Goal: Find contact information: Find contact information

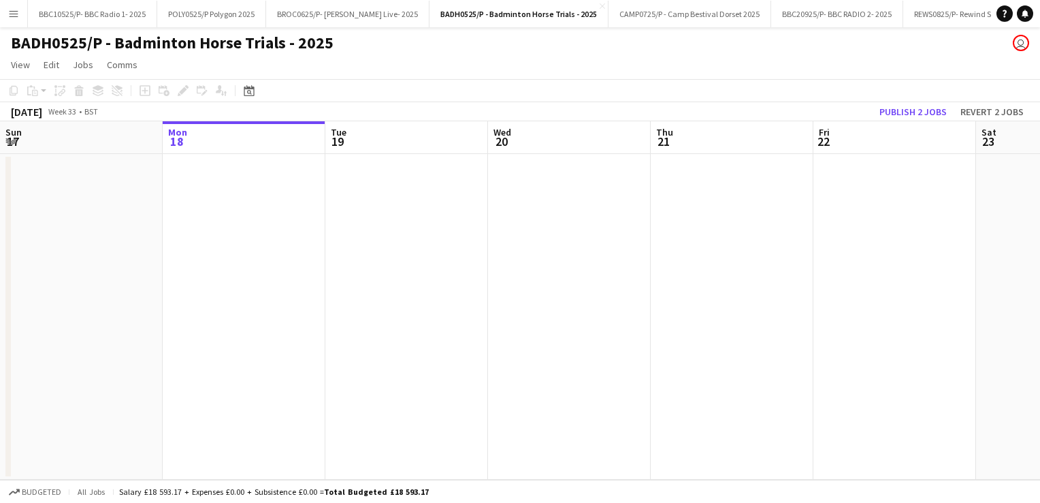
click at [22, 7] on button "Menu" at bounding box center [13, 13] width 27 height 27
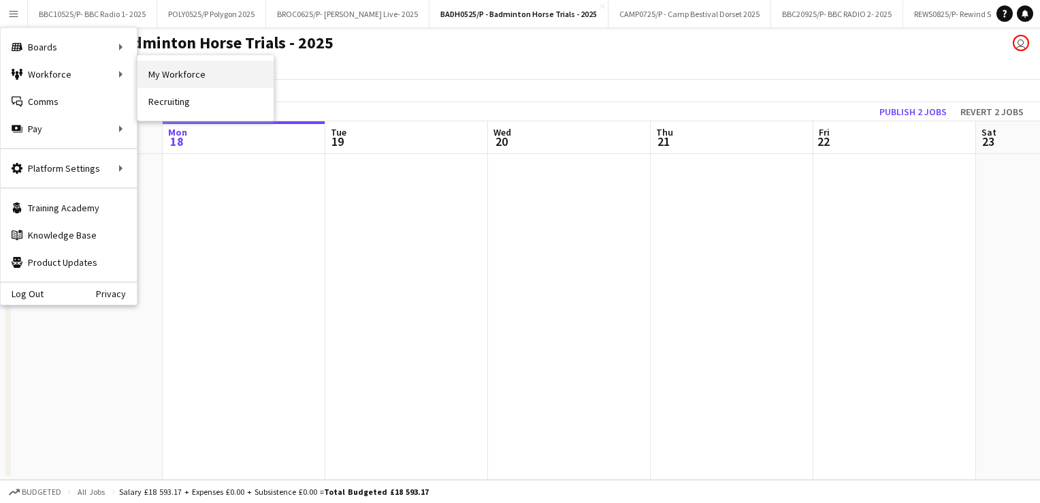
click at [189, 73] on link "My Workforce" at bounding box center [206, 74] width 136 height 27
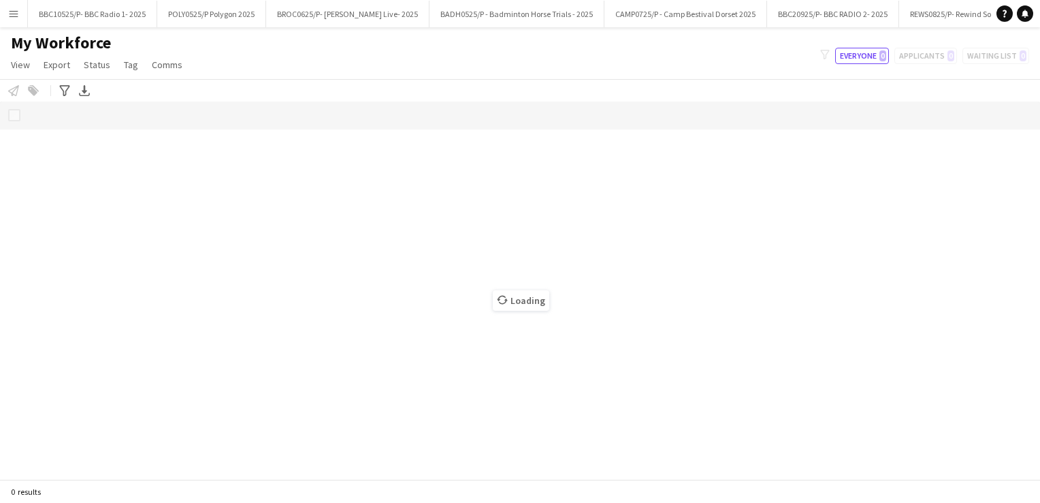
click at [16, 8] on app-icon "Menu" at bounding box center [13, 13] width 11 height 11
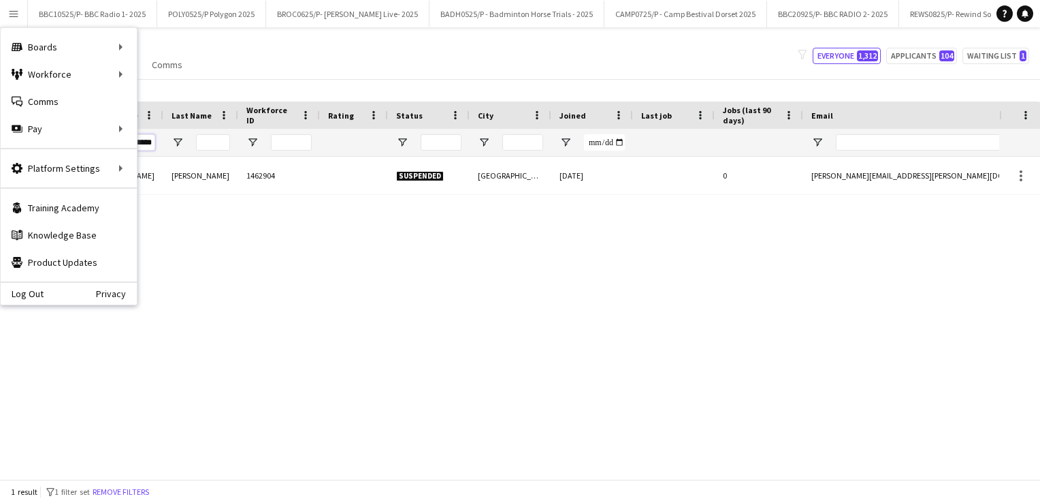
click at [147, 141] on input "********" at bounding box center [138, 142] width 34 height 16
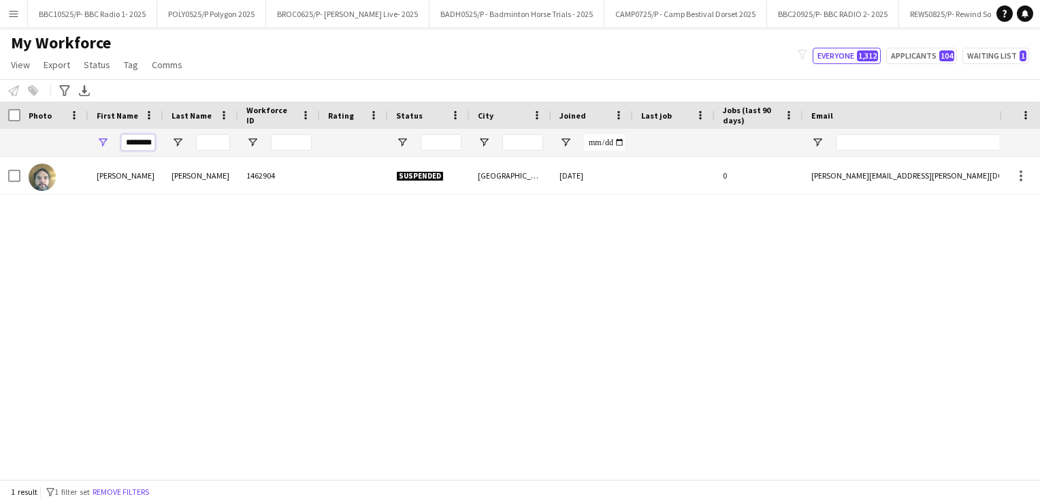
click at [147, 141] on input "********" at bounding box center [138, 142] width 34 height 16
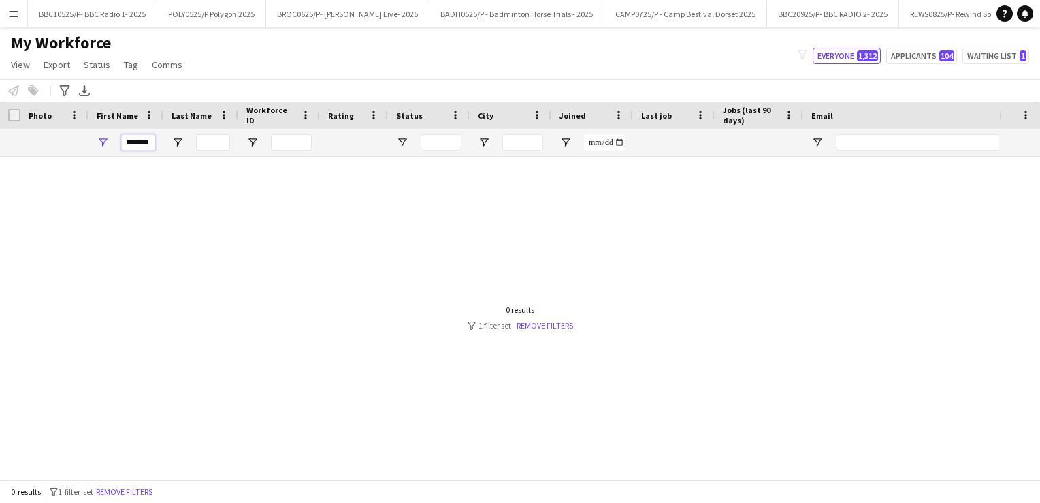
click at [146, 145] on input "*******" at bounding box center [138, 142] width 34 height 16
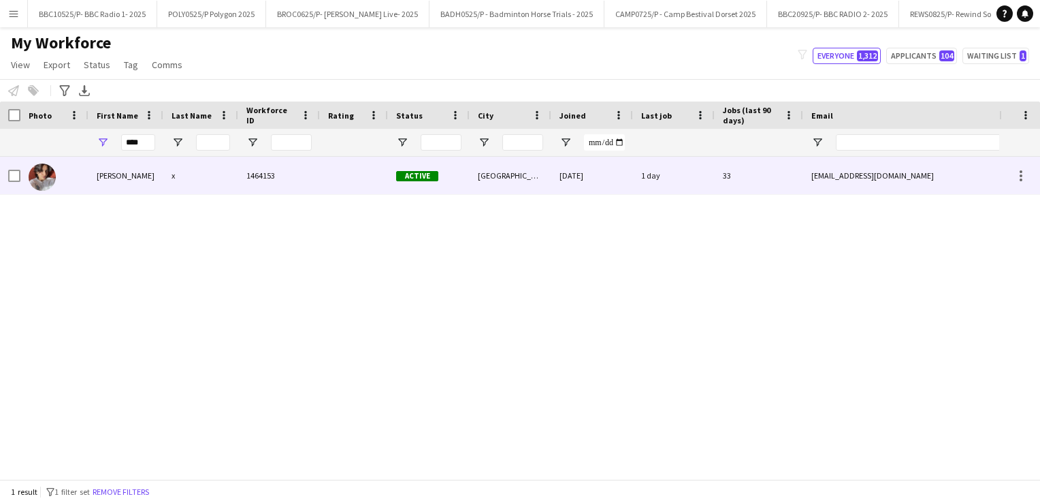
click at [117, 185] on div "Prachi" at bounding box center [126, 175] width 75 height 37
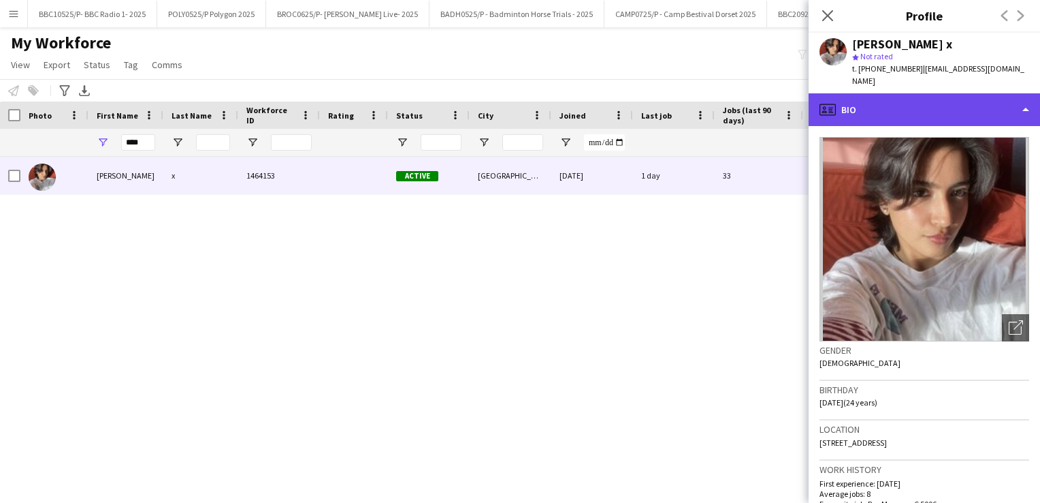
click at [1030, 98] on div "profile Bio" at bounding box center [925, 109] width 232 height 33
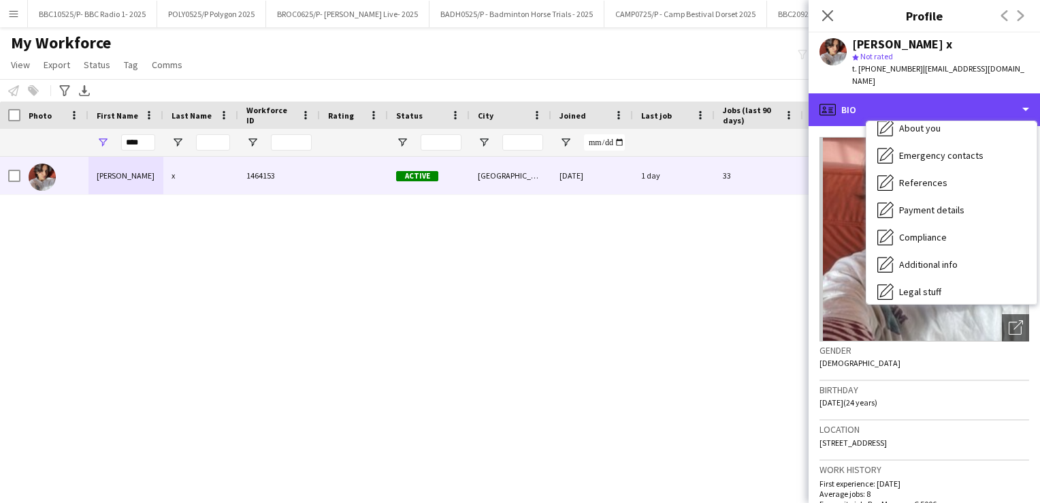
scroll to position [92, 0]
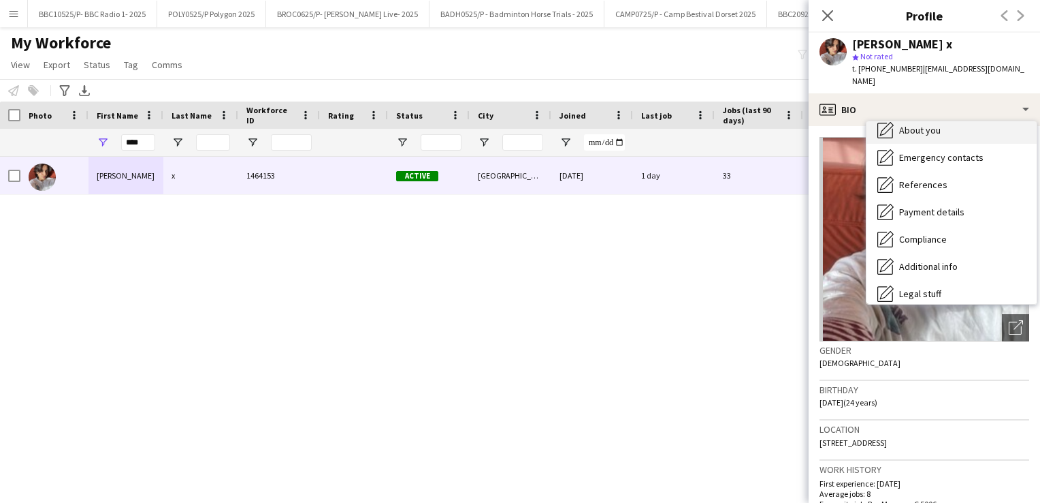
click at [923, 124] on span "About you" at bounding box center [921, 130] width 42 height 12
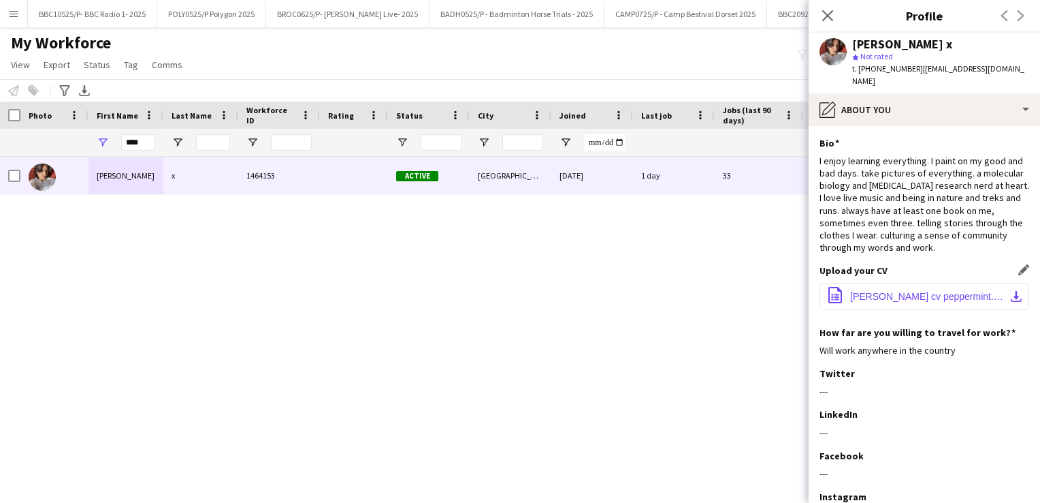
click at [885, 291] on span "prachi cv peppermint.docx" at bounding box center [928, 296] width 154 height 11
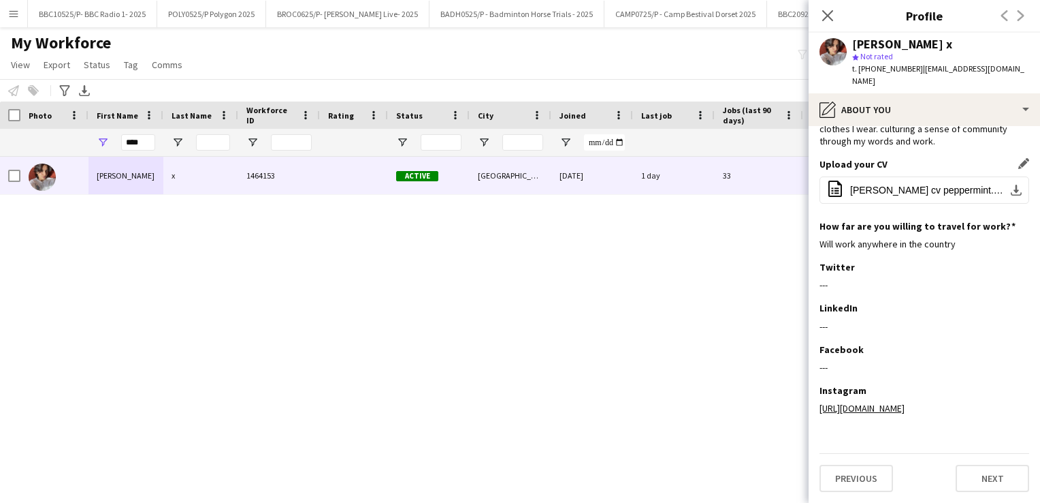
scroll to position [0, 0]
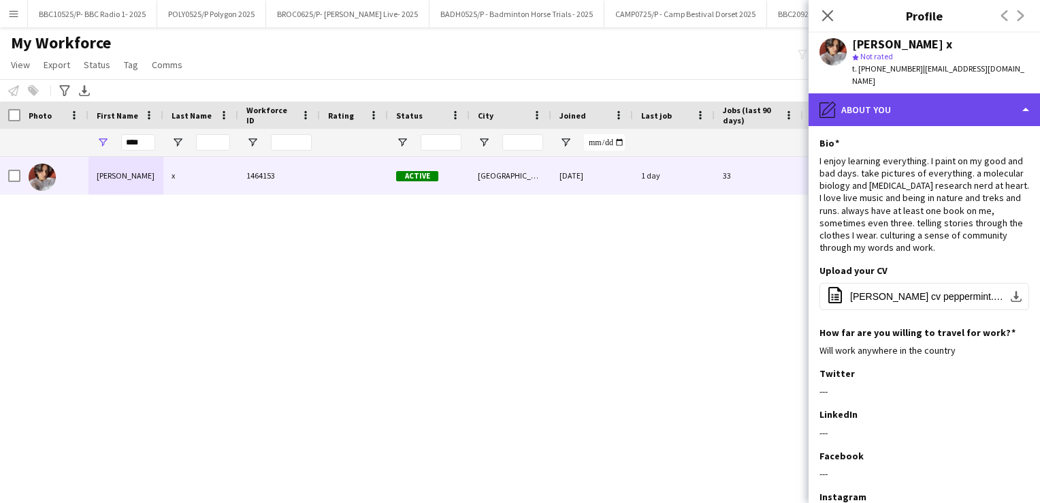
click at [1008, 93] on div "pencil4 About you" at bounding box center [925, 109] width 232 height 33
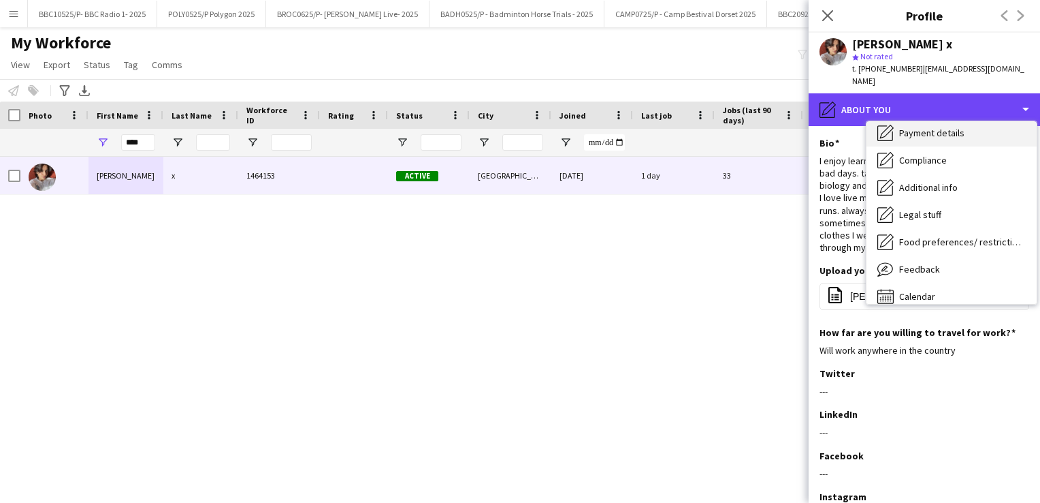
scroll to position [174, 0]
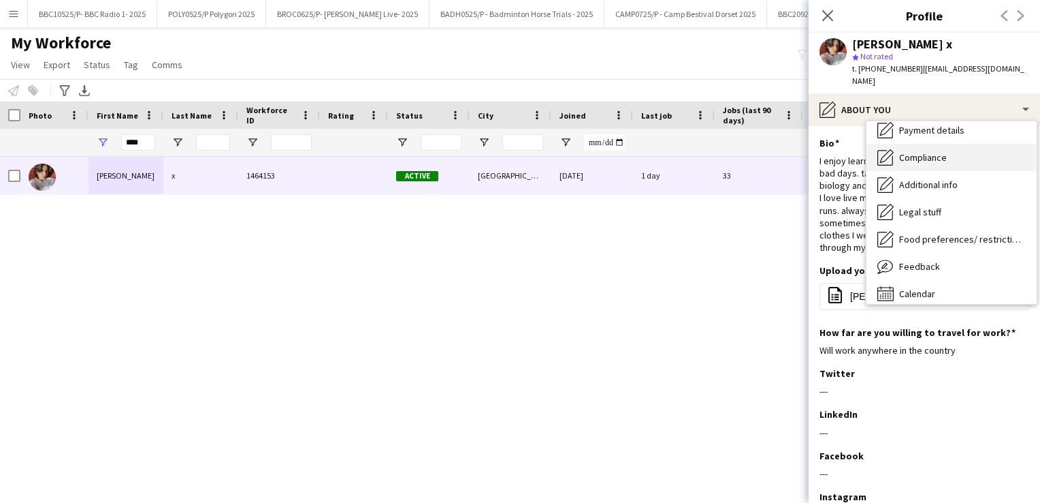
click at [915, 151] on span "Compliance" at bounding box center [924, 157] width 48 height 12
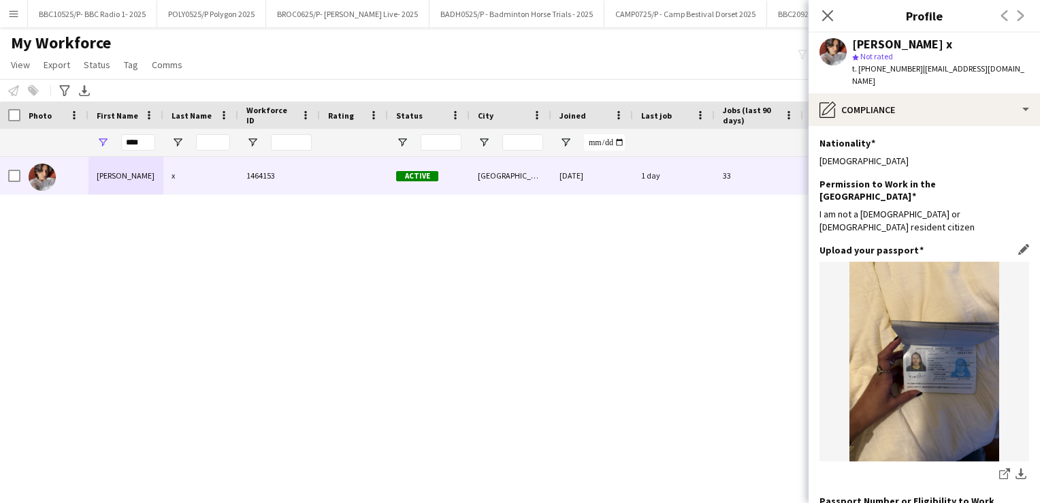
click at [932, 323] on img at bounding box center [925, 361] width 210 height 200
drag, startPoint x: 932, startPoint y: 323, endPoint x: 910, endPoint y: 350, distance: 35.3
click at [910, 350] on img at bounding box center [925, 361] width 210 height 200
drag, startPoint x: 910, startPoint y: 350, endPoint x: 877, endPoint y: 364, distance: 35.7
click at [877, 364] on img at bounding box center [925, 361] width 210 height 200
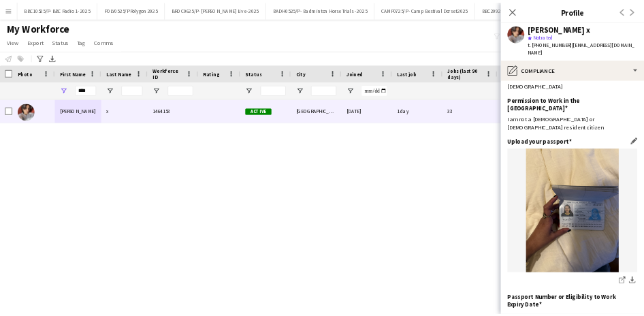
scroll to position [54, 0]
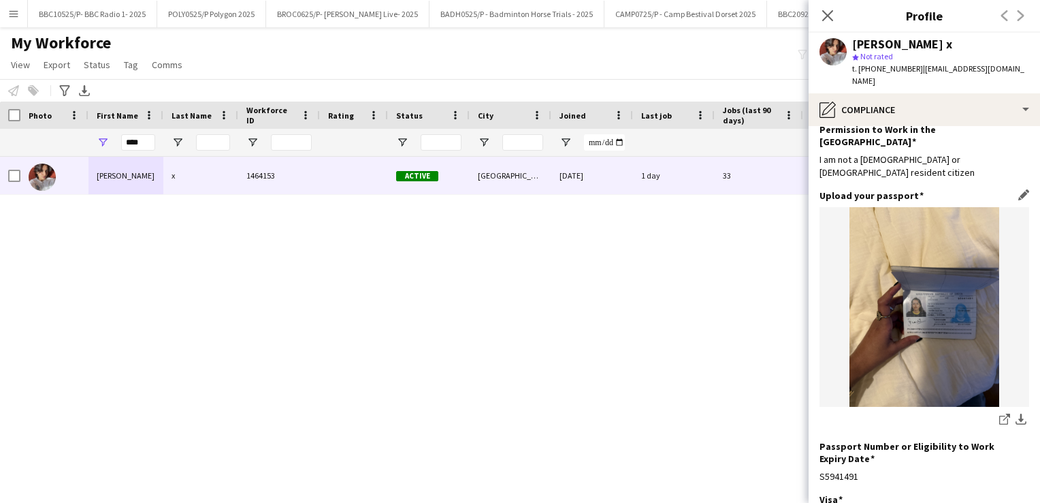
click at [874, 334] on img at bounding box center [925, 307] width 210 height 200
click at [1000, 413] on icon "share-external-link-1" at bounding box center [1005, 418] width 11 height 11
click at [633, 334] on div "Prachi x 1464153 Active London 11-02-2025 1 day 33 prachinotarora@gmail.com +44…" at bounding box center [500, 313] width 1000 height 312
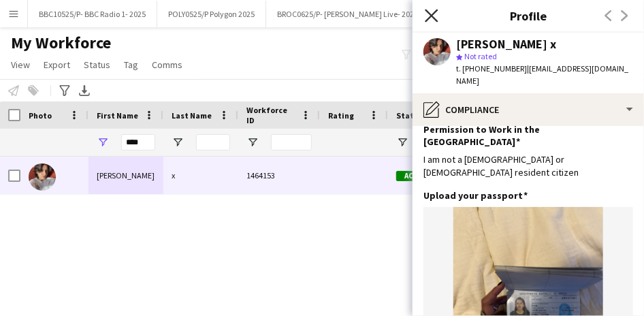
click at [433, 15] on icon at bounding box center [431, 15] width 13 height 13
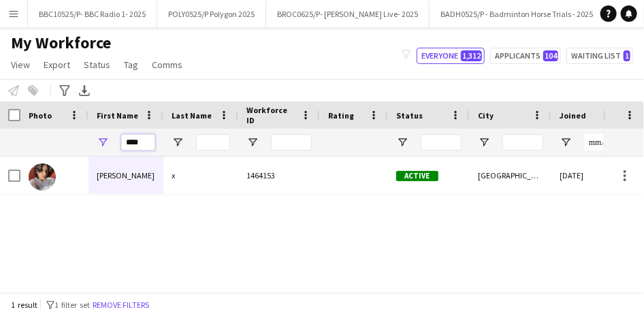
click at [150, 146] on input "****" at bounding box center [138, 142] width 34 height 16
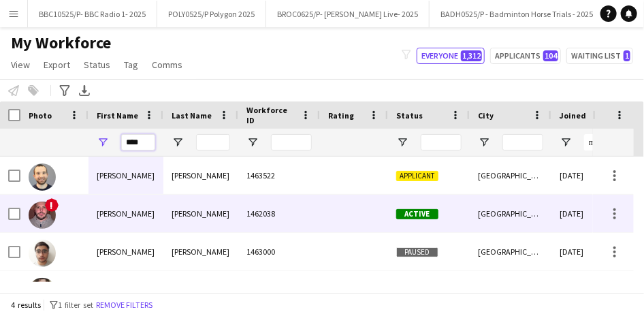
type input "****"
click at [242, 207] on div "1462038" at bounding box center [279, 213] width 82 height 37
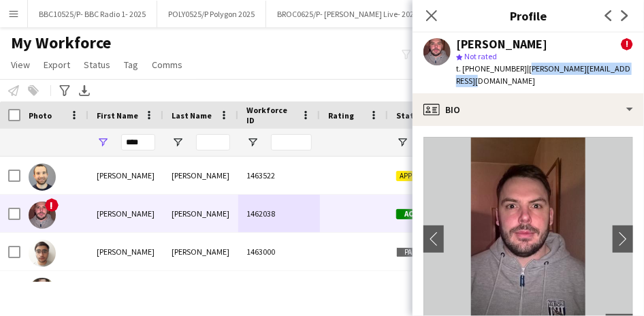
drag, startPoint x: 626, startPoint y: 71, endPoint x: 517, endPoint y: 71, distance: 109.0
click at [517, 71] on div "Adrian Quigley ! star Not rated t. +07850209284 | adrian.quigley85@outlook.com" at bounding box center [529, 63] width 232 height 61
drag, startPoint x: 517, startPoint y: 71, endPoint x: 523, endPoint y: 68, distance: 7.0
copy span "[PERSON_NAME][EMAIL_ADDRESS][DOMAIN_NAME]"
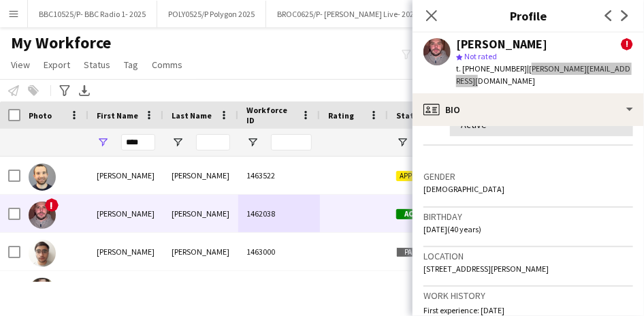
scroll to position [309, 0]
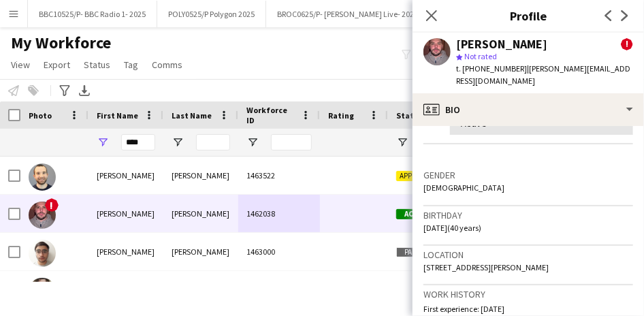
click at [510, 67] on span "t. [PHONE_NUMBER]" at bounding box center [491, 68] width 71 height 10
drag, startPoint x: 511, startPoint y: 67, endPoint x: 464, endPoint y: 68, distance: 47.0
click at [464, 68] on span "t. [PHONE_NUMBER]" at bounding box center [491, 68] width 71 height 10
copy span "[PHONE_NUMBER]"
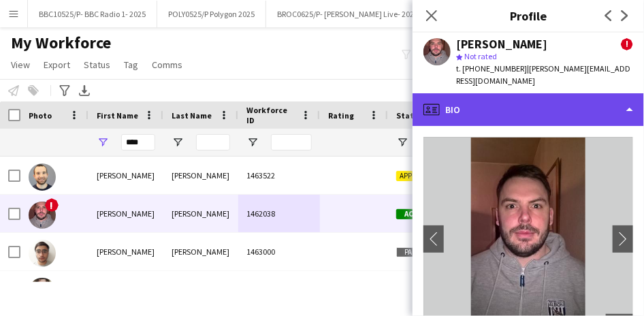
click at [628, 95] on div "profile Bio" at bounding box center [529, 109] width 232 height 33
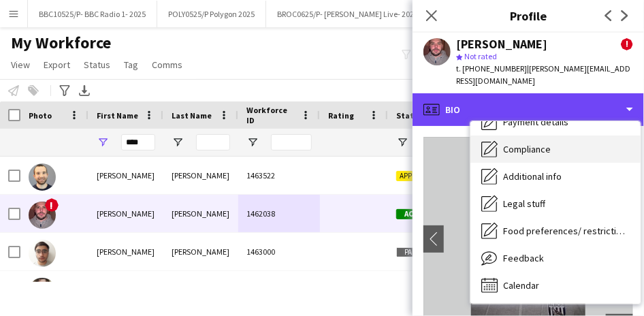
scroll to position [163, 0]
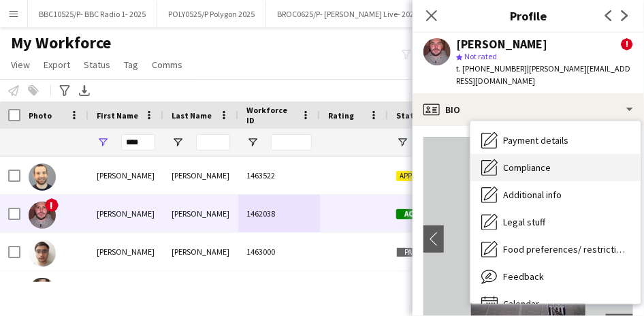
click at [523, 161] on span "Compliance" at bounding box center [527, 167] width 48 height 12
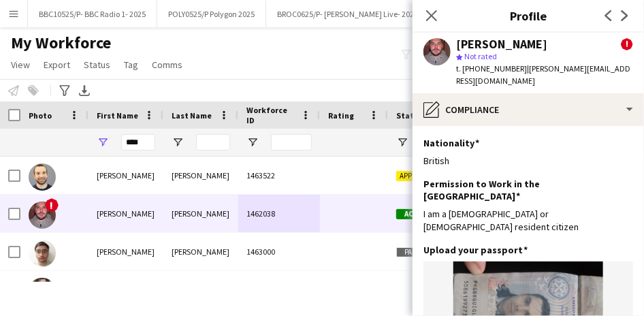
scroll to position [188, 0]
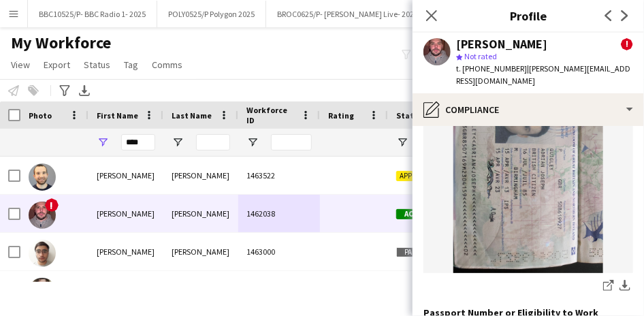
click at [509, 171] on img at bounding box center [529, 174] width 210 height 200
click at [607, 280] on icon at bounding box center [610, 283] width 7 height 7
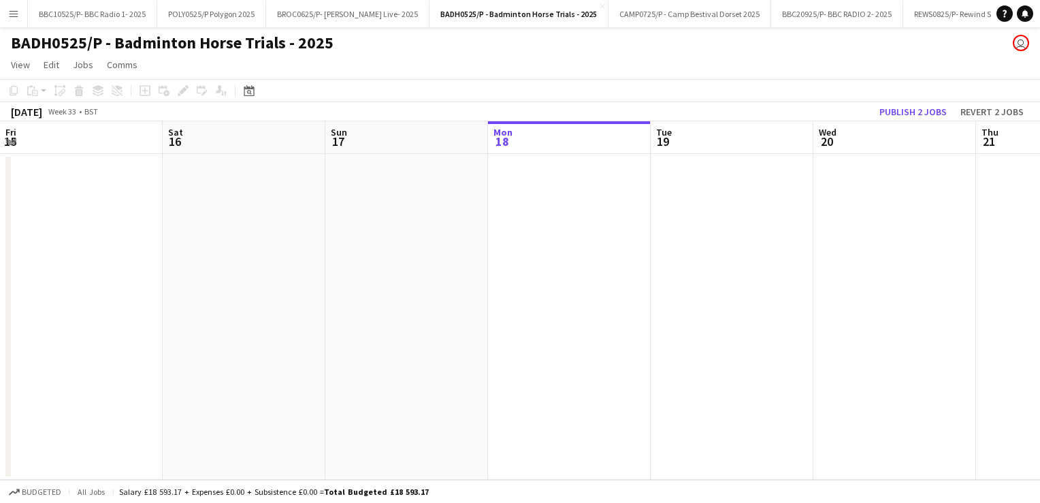
scroll to position [0, 325]
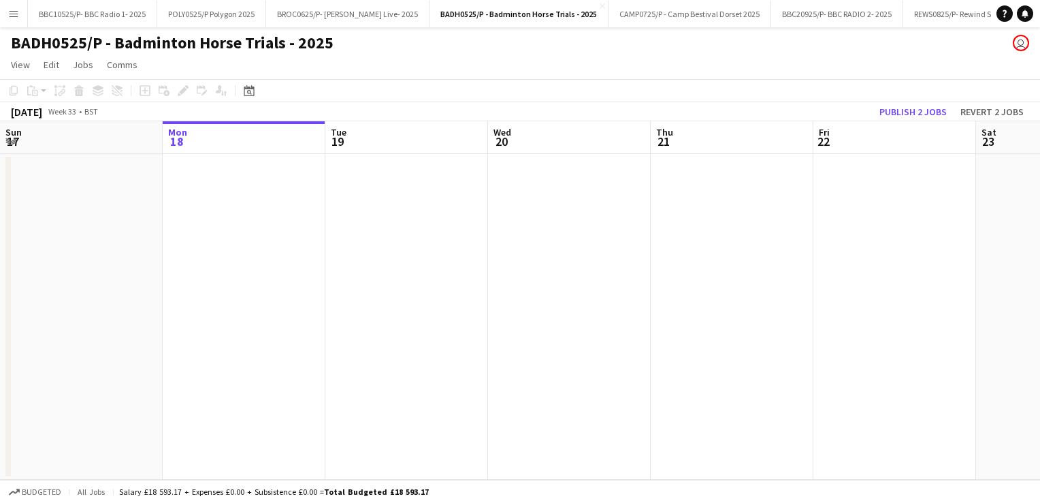
click at [13, 12] on app-icon "Menu" at bounding box center [13, 13] width 11 height 11
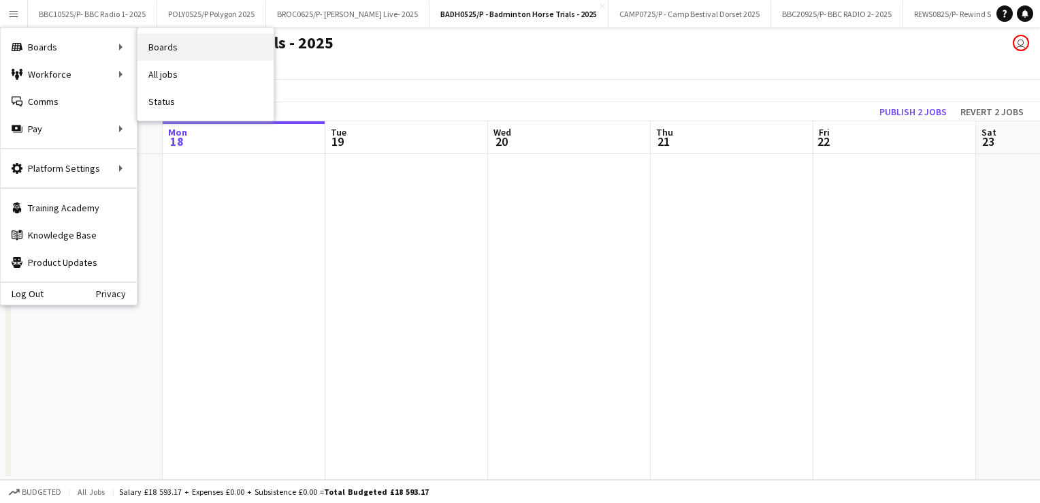
click at [161, 45] on link "Boards" at bounding box center [206, 46] width 136 height 27
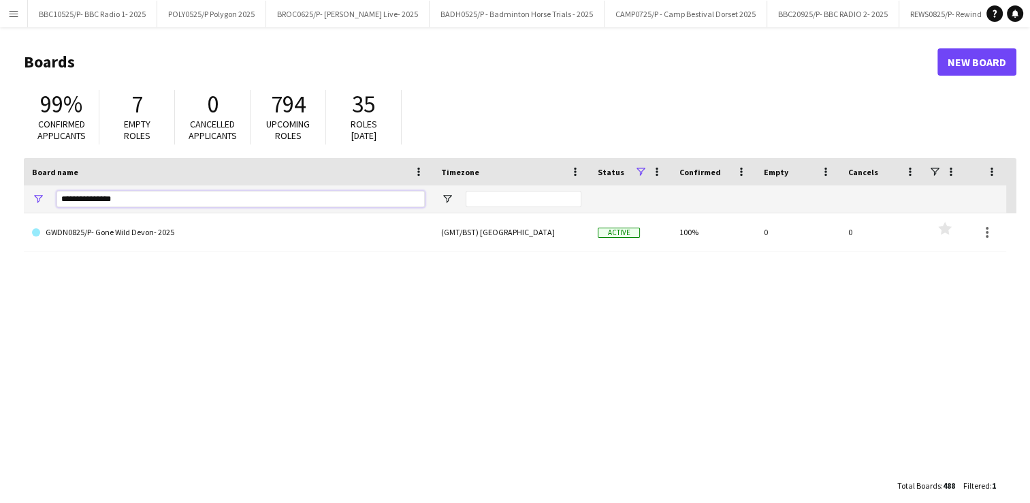
click at [154, 193] on input "**********" at bounding box center [241, 199] width 368 height 16
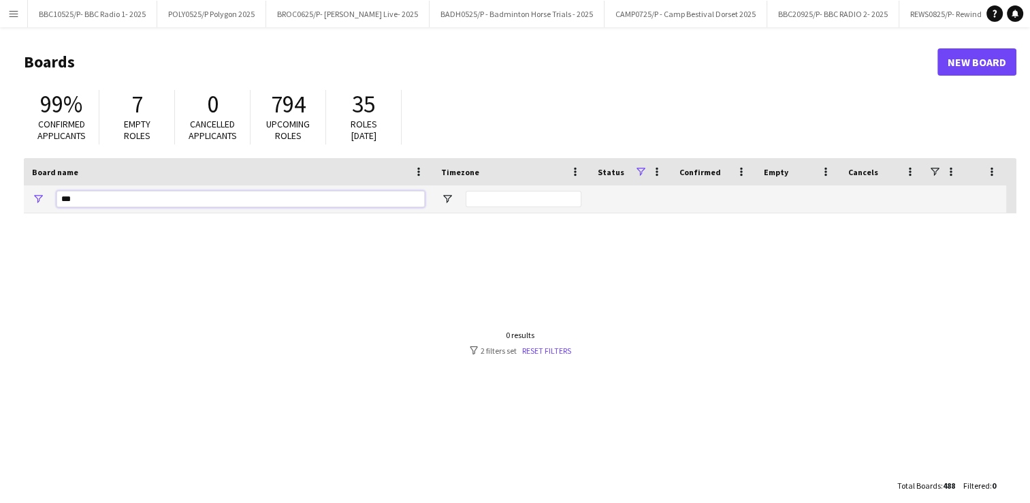
type input "***"
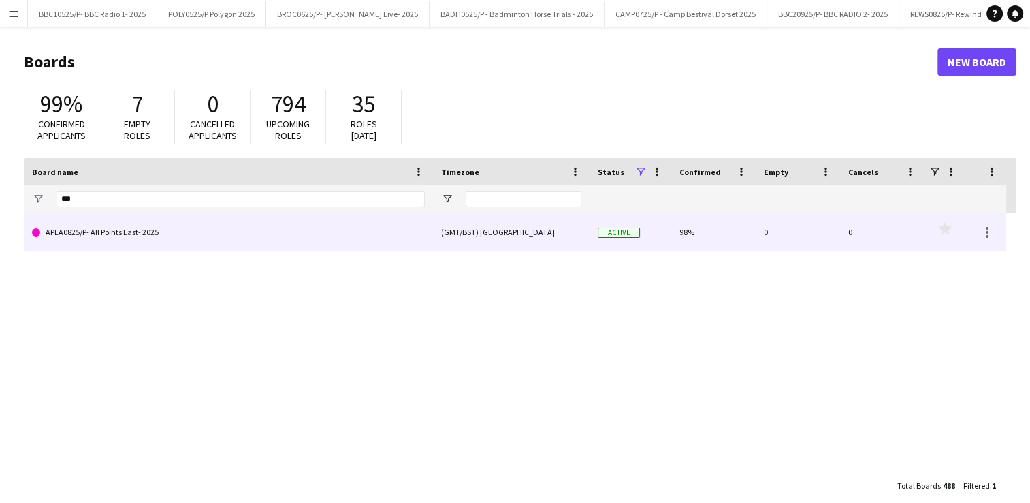
click at [248, 239] on link "APEA0825/P- All Points East- 2025" at bounding box center [228, 232] width 393 height 38
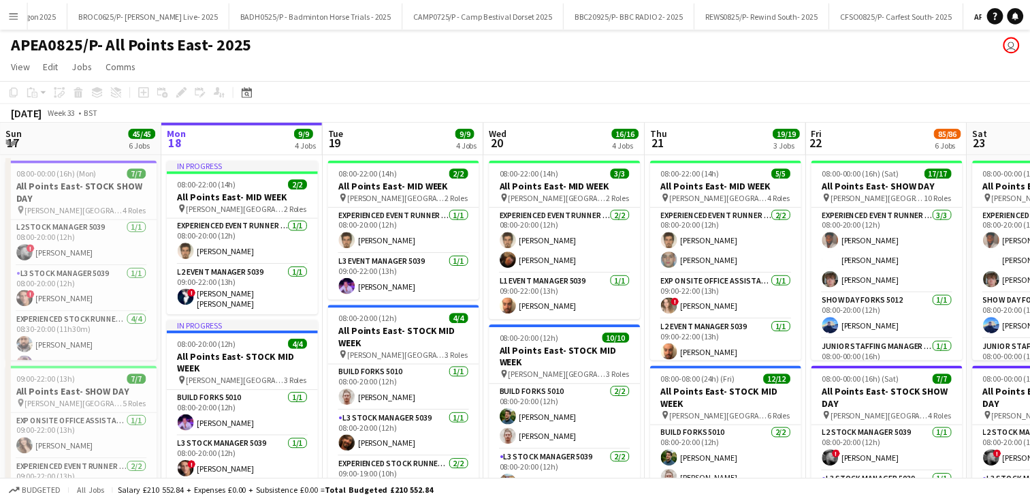
scroll to position [0, 295]
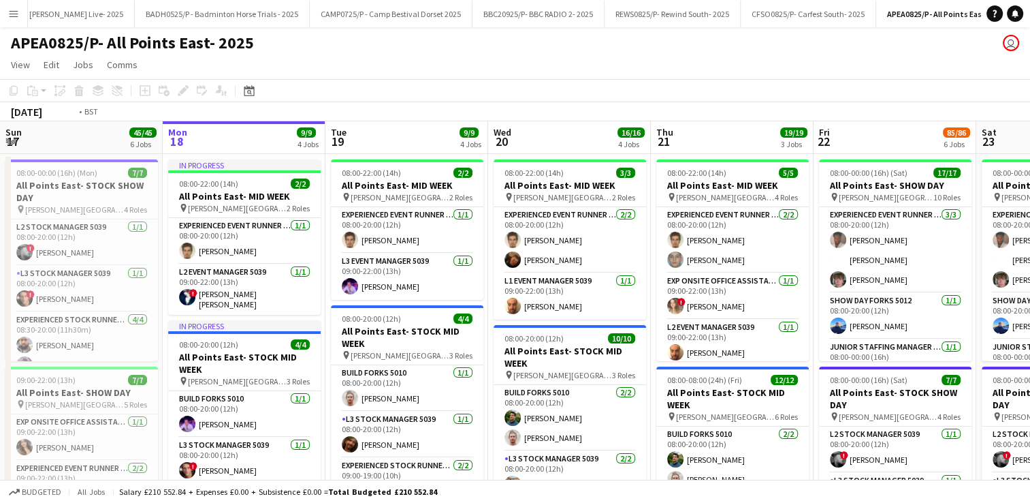
drag, startPoint x: 563, startPoint y: 169, endPoint x: 681, endPoint y: 138, distance: 121.7
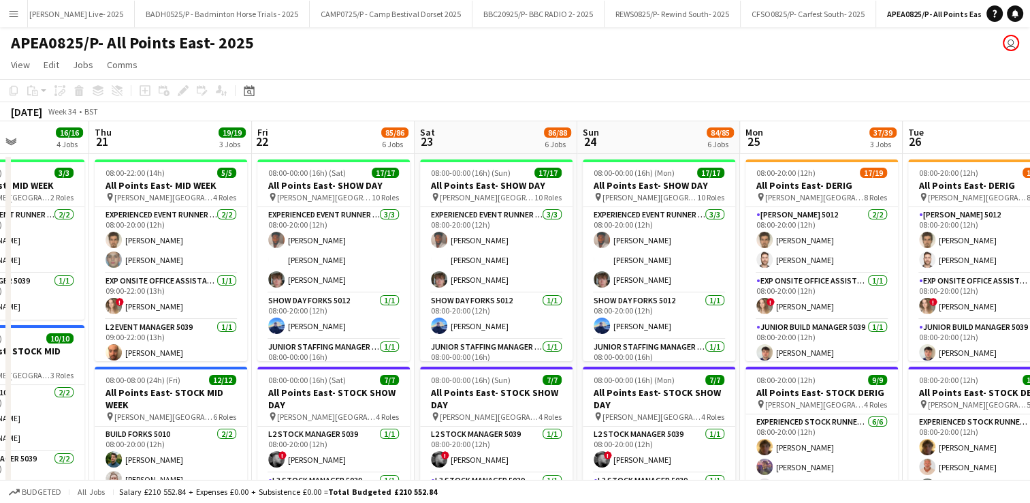
drag, startPoint x: 980, startPoint y: 140, endPoint x: 651, endPoint y: 168, distance: 330.0
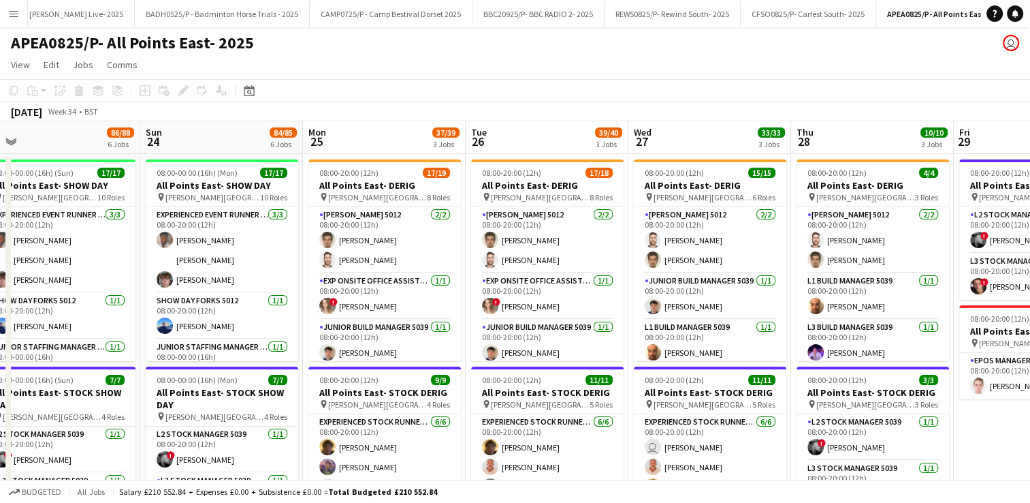
drag, startPoint x: 1006, startPoint y: 132, endPoint x: 678, endPoint y: 170, distance: 331.1
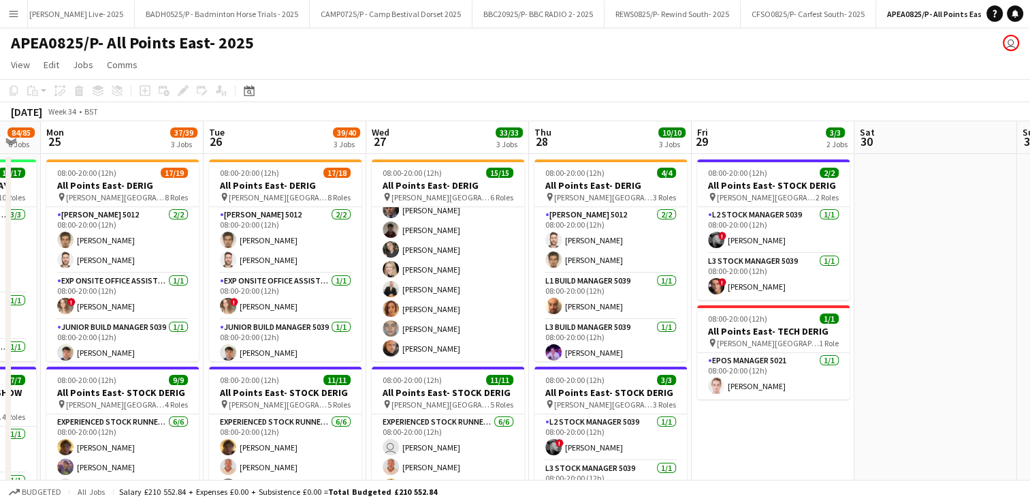
scroll to position [0, 615]
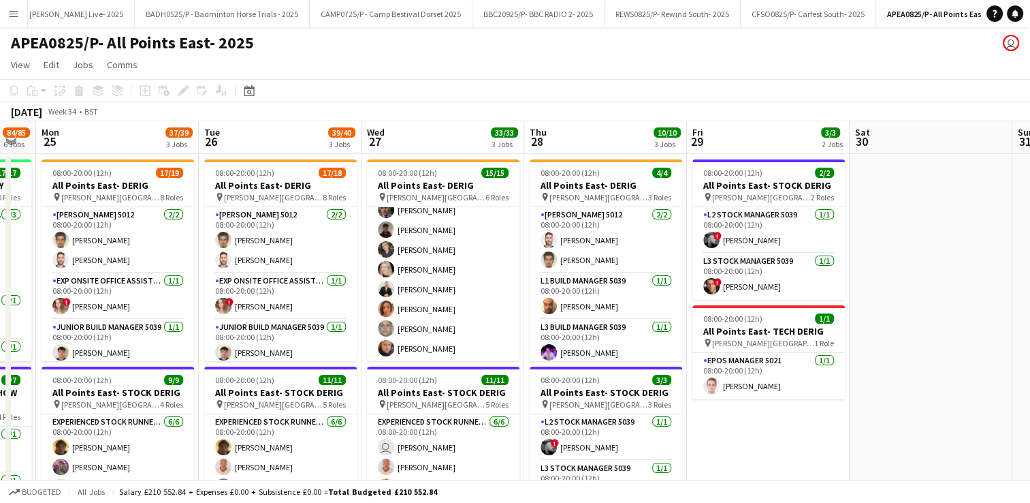
drag, startPoint x: 979, startPoint y: 140, endPoint x: 710, endPoint y: 161, distance: 269.8
click at [667, 72] on app-page-menu "View Day view expanded Day view collapsed Month view Date picker Jump to today …" at bounding box center [515, 66] width 1030 height 26
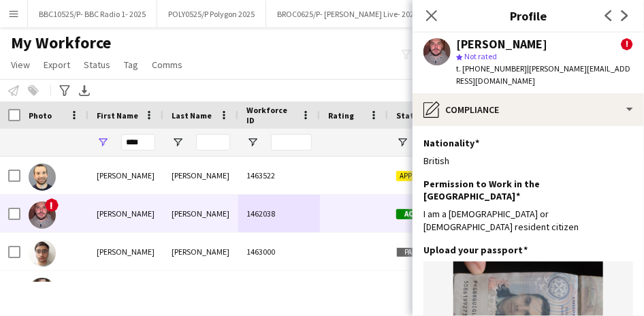
scroll to position [188, 0]
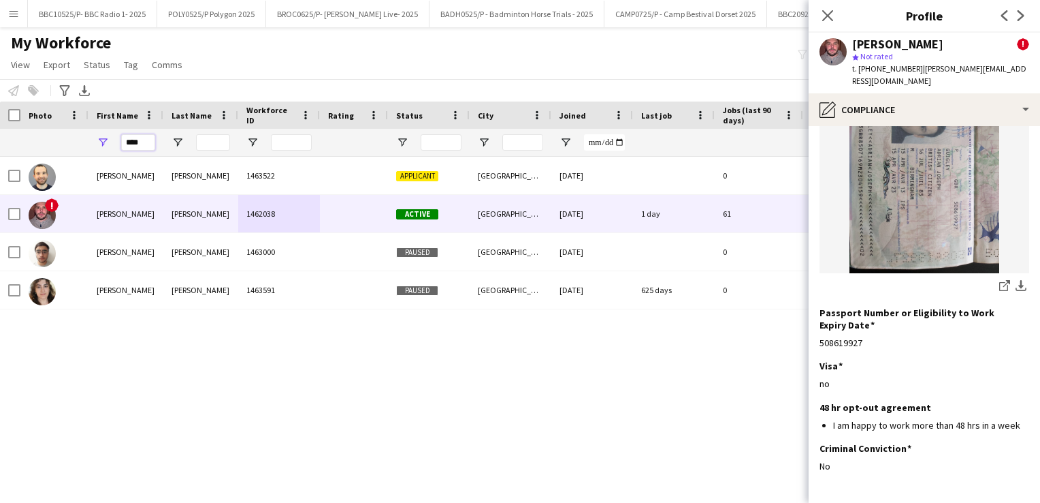
click at [142, 142] on input "****" at bounding box center [138, 142] width 34 height 16
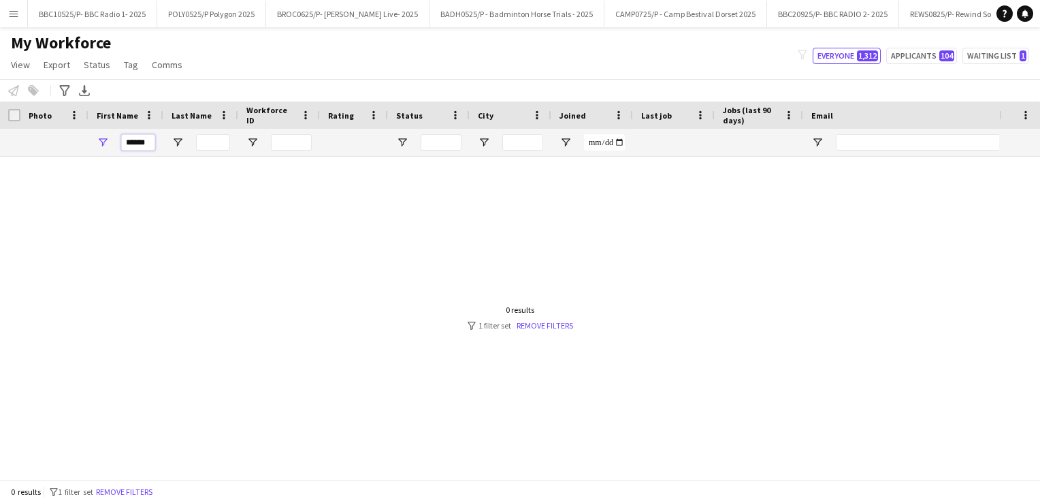
type input "*****"
click at [204, 141] on input "Last Name Filter Input" at bounding box center [213, 142] width 34 height 16
click at [552, 309] on div "0 results" at bounding box center [521, 309] width 106 height 10
click at [544, 315] on link "Remove filters" at bounding box center [545, 325] width 57 height 10
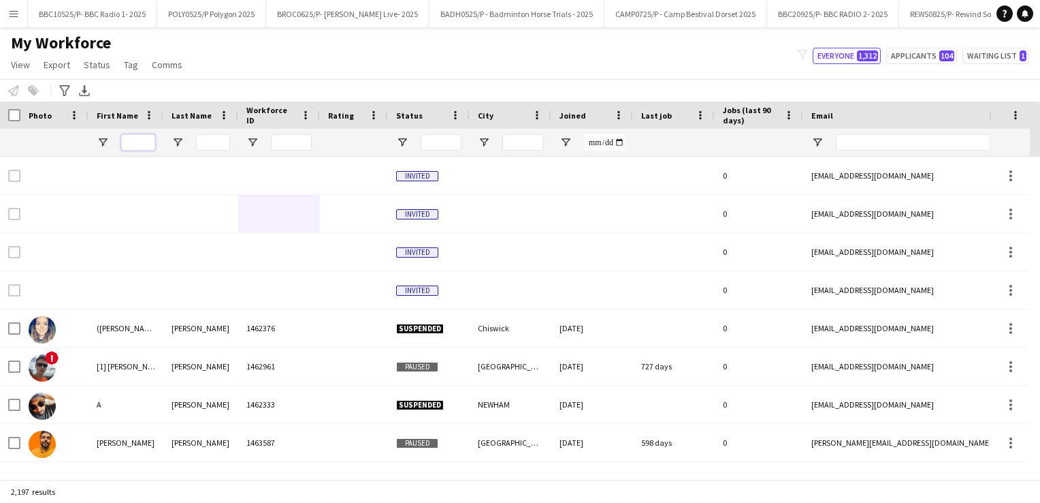
click at [139, 140] on input "First Name Filter Input" at bounding box center [138, 142] width 34 height 16
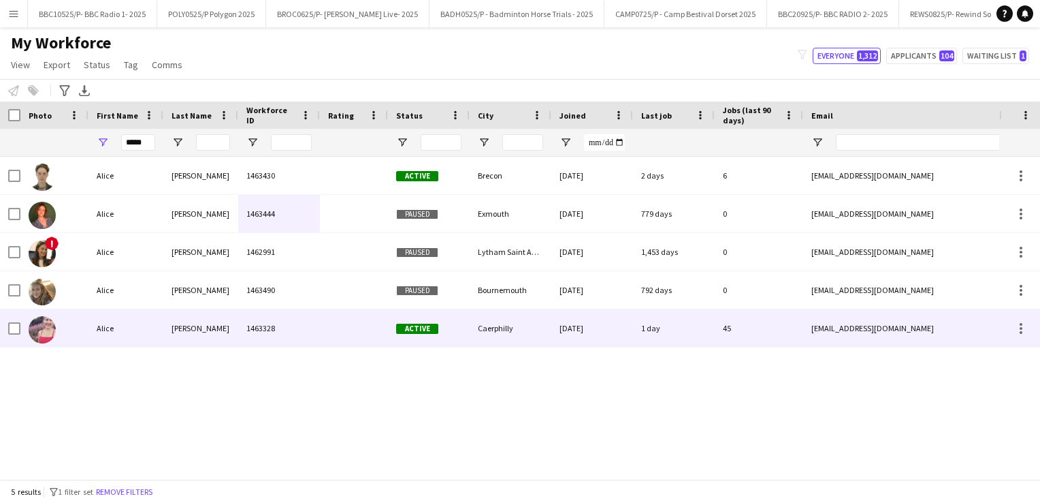
click at [169, 315] on div "[PERSON_NAME]" at bounding box center [200, 327] width 75 height 37
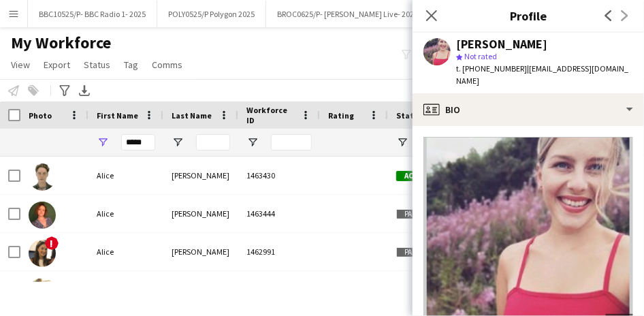
click at [336, 54] on div "My Workforce View Views Default view Details New Starters New starters report N…" at bounding box center [322, 56] width 644 height 46
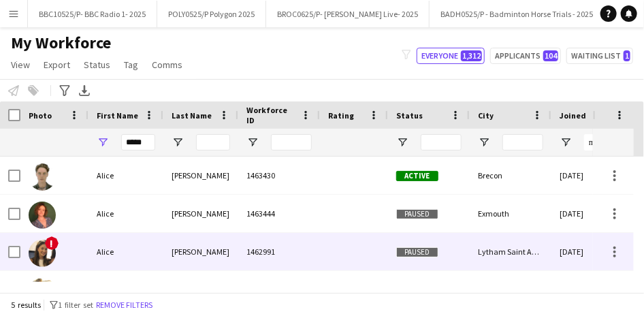
scroll to position [65, 0]
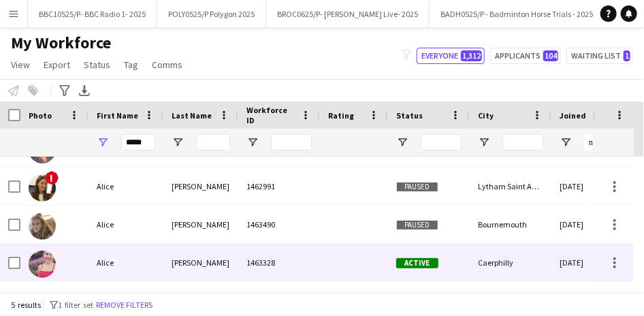
click at [232, 254] on div "[PERSON_NAME]" at bounding box center [200, 262] width 75 height 37
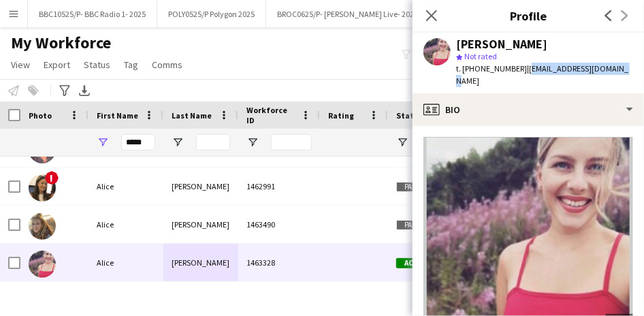
drag, startPoint x: 617, startPoint y: 66, endPoint x: 521, endPoint y: 65, distance: 96.0
click at [521, 65] on div "[PERSON_NAME] star Not rated t. [PHONE_NUMBER] | [EMAIL_ADDRESS][DOMAIN_NAME]" at bounding box center [529, 63] width 232 height 61
copy span "[EMAIL_ADDRESS][DOMAIN_NAME]"
click at [329, 36] on div "My Workforce View Views Default view Details New Starters New starters report N…" at bounding box center [322, 56] width 644 height 46
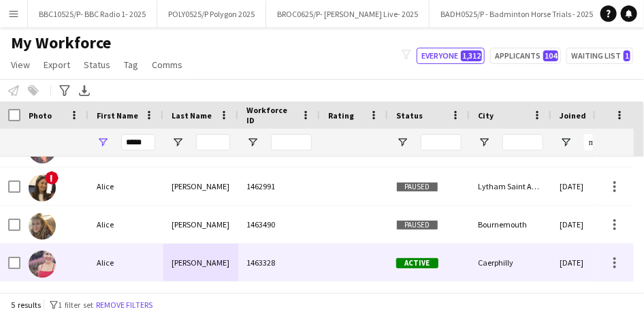
click at [265, 249] on div "1463328" at bounding box center [279, 262] width 82 height 37
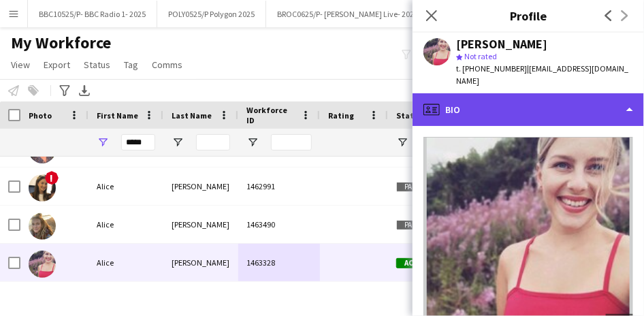
click at [498, 93] on div "profile Bio" at bounding box center [529, 109] width 232 height 33
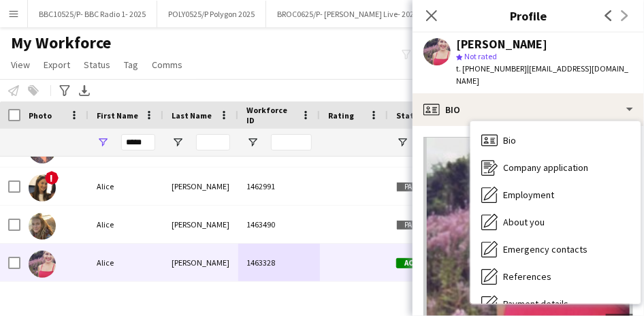
click at [571, 52] on div "star Not rated" at bounding box center [544, 56] width 177 height 12
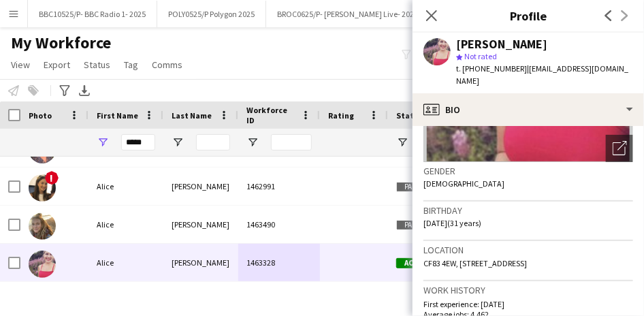
scroll to position [196, 0]
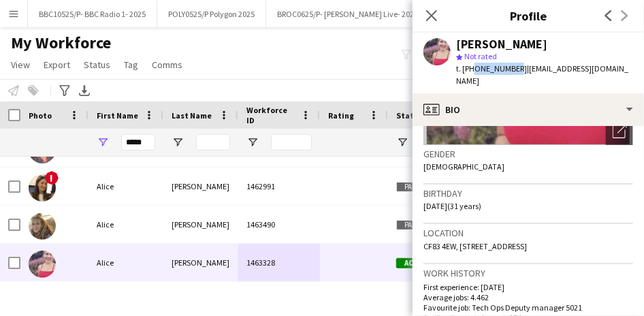
drag, startPoint x: 513, startPoint y: 69, endPoint x: 471, endPoint y: 65, distance: 41.7
click at [471, 65] on span "t. [PHONE_NUMBER]" at bounding box center [491, 68] width 71 height 10
drag, startPoint x: 516, startPoint y: 67, endPoint x: 466, endPoint y: 70, distance: 50.5
click at [466, 70] on span "t. [PHONE_NUMBER]" at bounding box center [491, 68] width 71 height 10
copy span "447944401650"
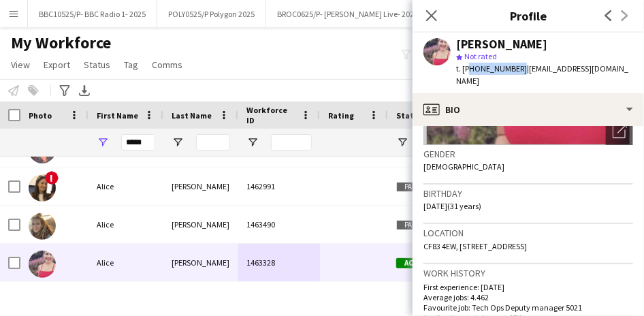
copy span "447944401650"
click at [492, 20] on h3 "Profile" at bounding box center [529, 16] width 232 height 18
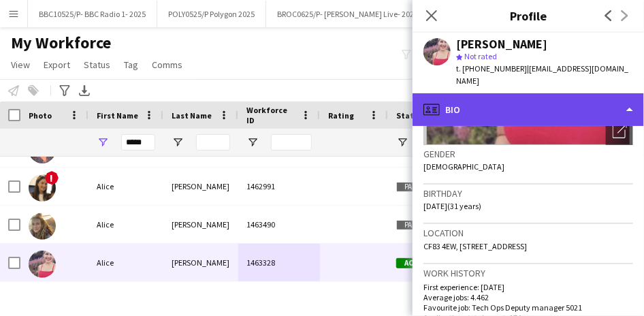
click at [629, 99] on div "profile Bio" at bounding box center [529, 109] width 232 height 33
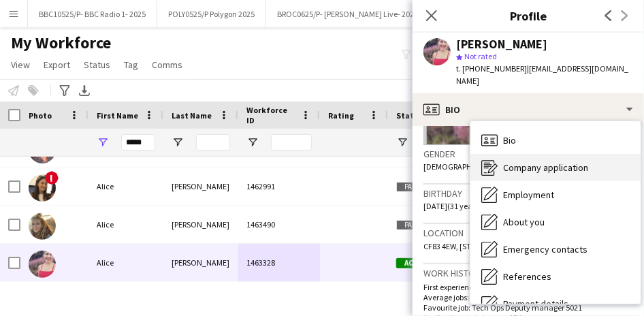
click at [577, 161] on span "Company application" at bounding box center [545, 167] width 85 height 12
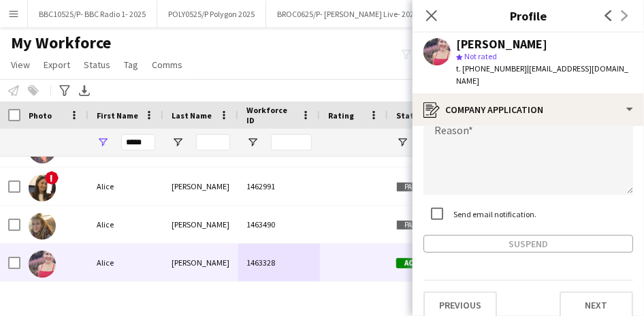
scroll to position [0, 0]
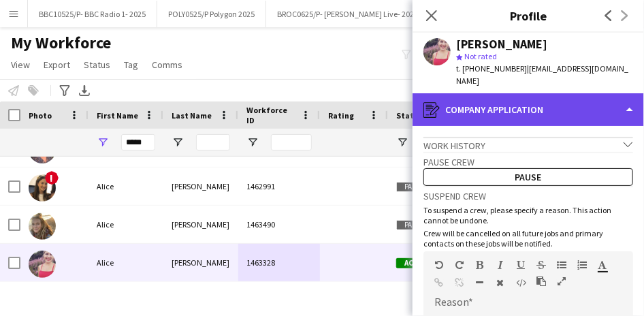
click at [618, 98] on div "register Company application" at bounding box center [529, 109] width 232 height 33
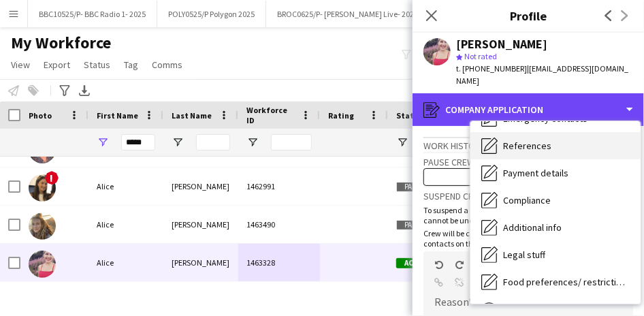
scroll to position [132, 0]
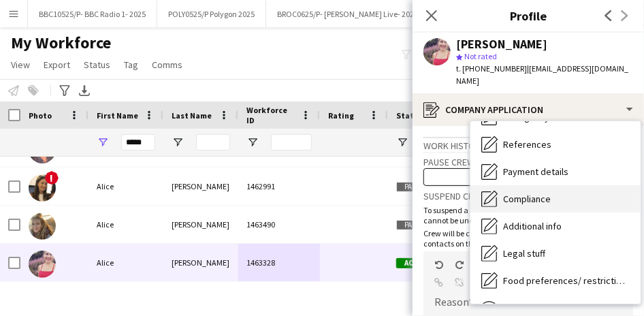
click at [539, 193] on span "Compliance" at bounding box center [527, 199] width 48 height 12
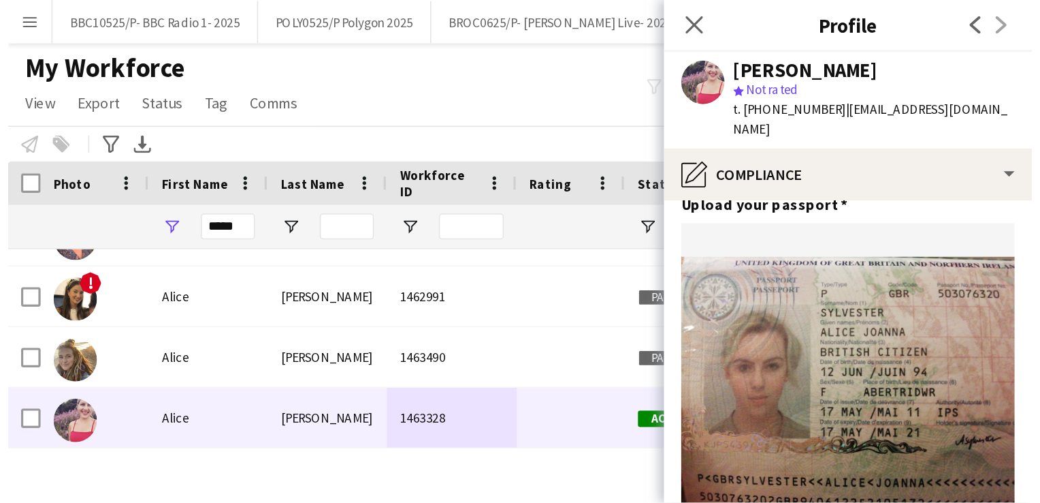
scroll to position [123, 0]
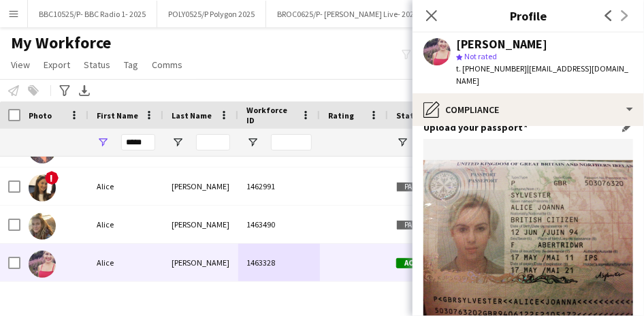
click at [506, 164] on img at bounding box center [529, 238] width 210 height 157
click at [547, 172] on img at bounding box center [529, 238] width 210 height 157
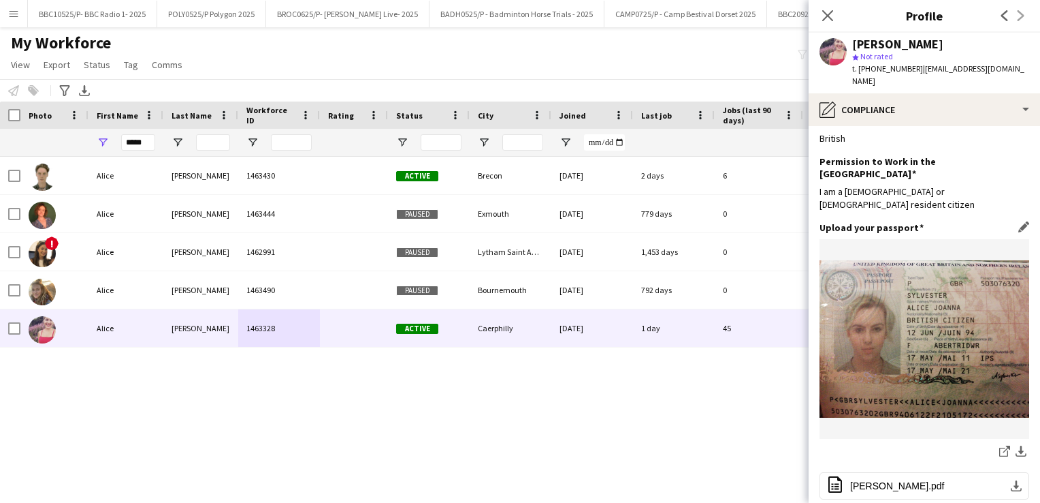
scroll to position [0, 0]
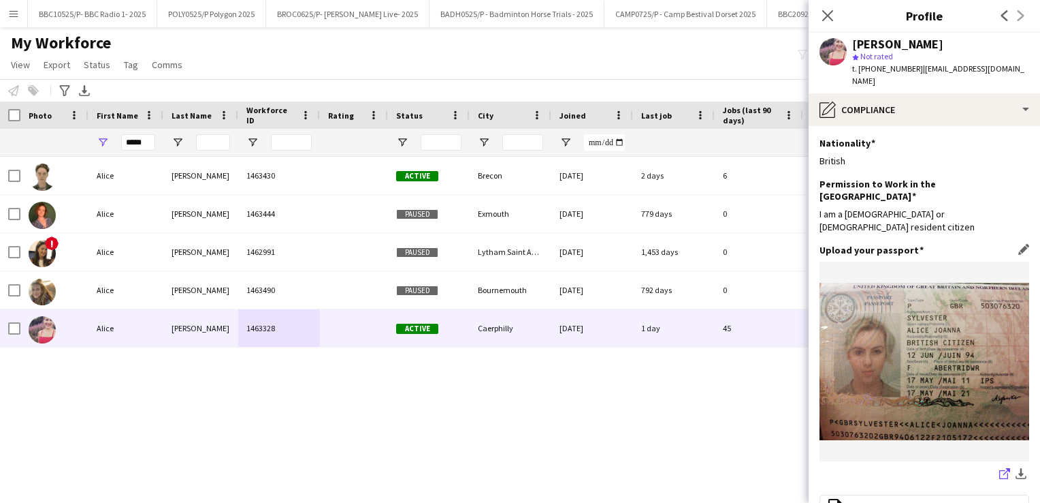
click at [643, 315] on icon "share-external-link-1" at bounding box center [1005, 473] width 11 height 11
click at [121, 315] on div "[PERSON_NAME] 1463430 Active Brecon [DATE] 2 days 6 [EMAIL_ADDRESS][DOMAIN_NAME…" at bounding box center [500, 313] width 1000 height 312
click at [135, 143] on input "*****" at bounding box center [138, 142] width 34 height 16
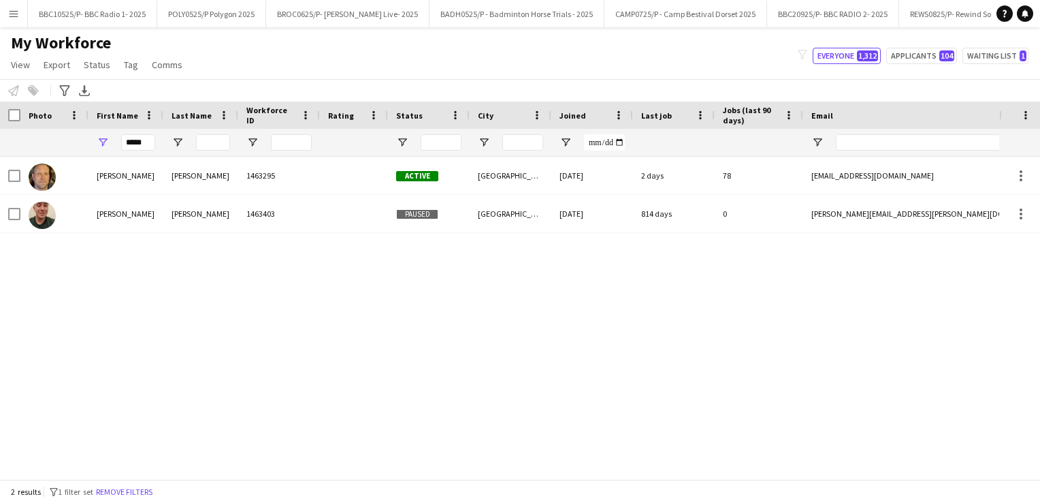
click at [111, 255] on div "[PERSON_NAME] 1463295 Active Cambridge [DATE] 2 days 78 [EMAIL_ADDRESS][DOMAIN_…" at bounding box center [500, 313] width 1000 height 312
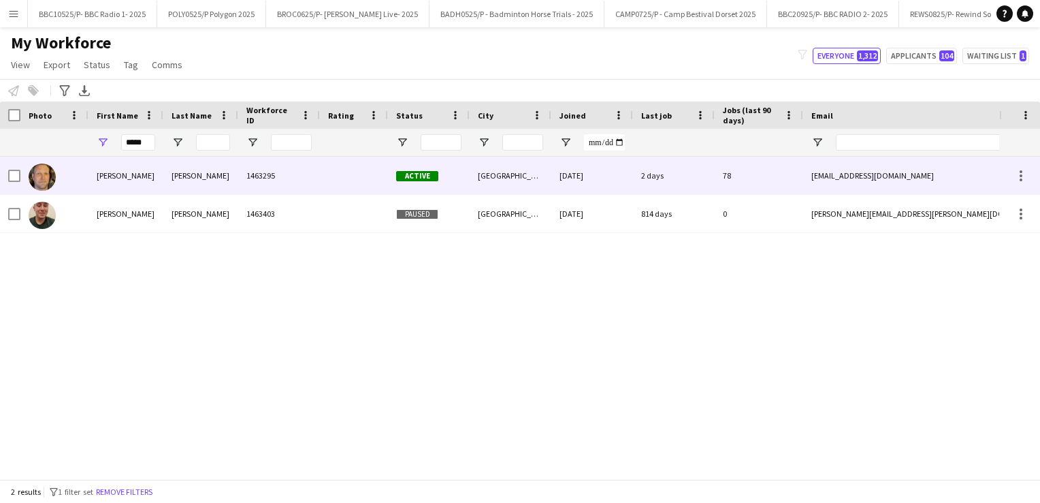
click at [249, 185] on div "1463295" at bounding box center [279, 175] width 82 height 37
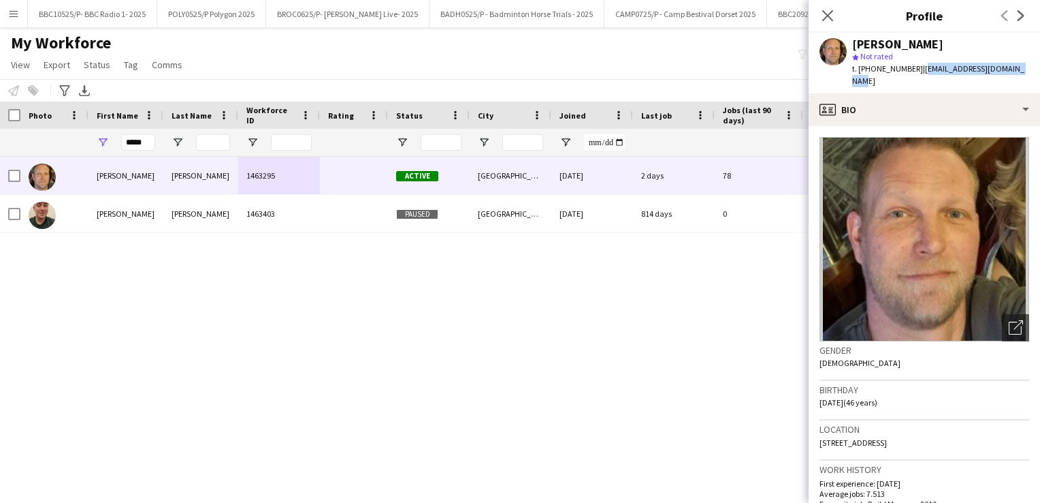
drag, startPoint x: 1019, startPoint y: 67, endPoint x: 917, endPoint y: 68, distance: 102.2
click at [643, 68] on div "[PERSON_NAME] star Not rated t. [PHONE_NUMBER] | [EMAIL_ADDRESS][DOMAIN_NAME]" at bounding box center [925, 63] width 232 height 61
copy span "[EMAIL_ADDRESS][DOMAIN_NAME]"
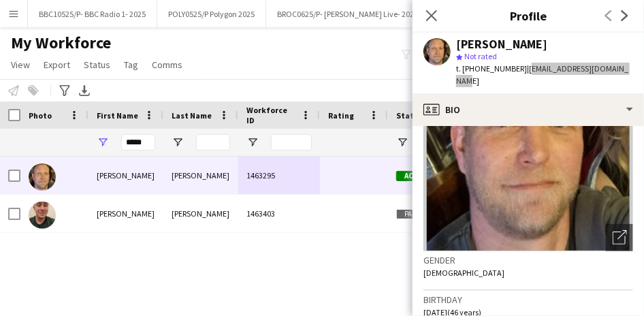
scroll to position [90, 0]
click at [571, 51] on div "star Not rated" at bounding box center [544, 56] width 177 height 12
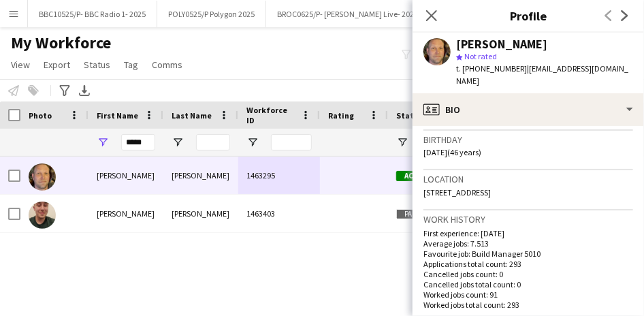
scroll to position [256, 0]
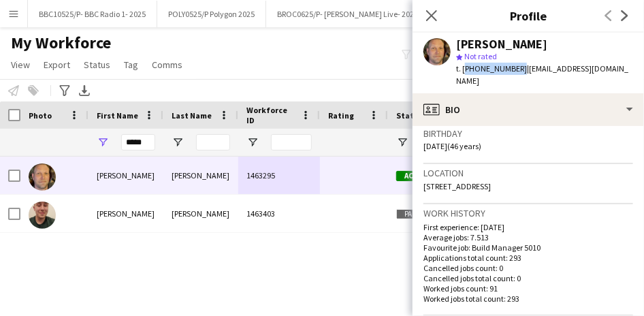
drag, startPoint x: 516, startPoint y: 69, endPoint x: 464, endPoint y: 68, distance: 52.4
click at [464, 68] on span "t. [PHONE_NUMBER]" at bounding box center [491, 68] width 71 height 10
copy span "[PHONE_NUMBER]"
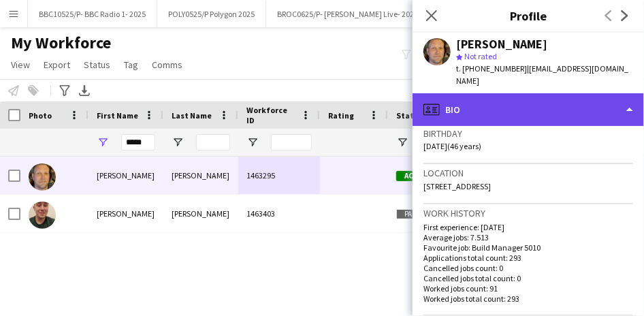
click at [616, 94] on div "profile Bio" at bounding box center [529, 109] width 232 height 33
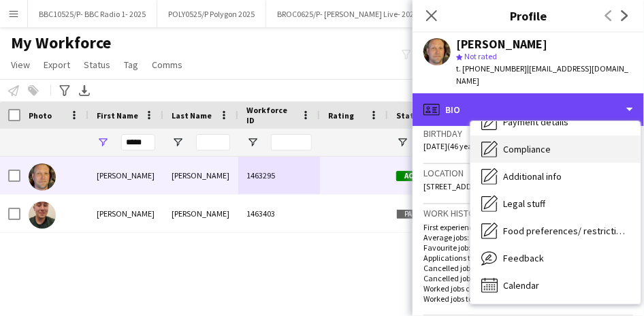
scroll to position [181, 0]
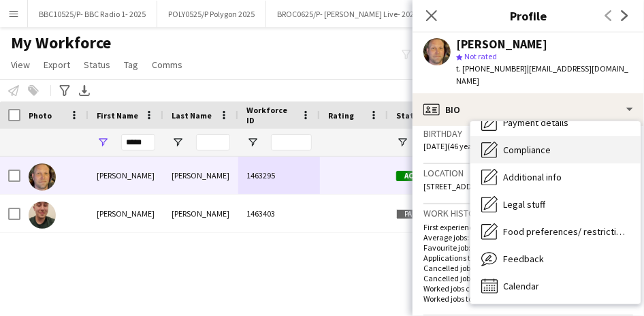
click at [537, 144] on span "Compliance" at bounding box center [527, 150] width 48 height 12
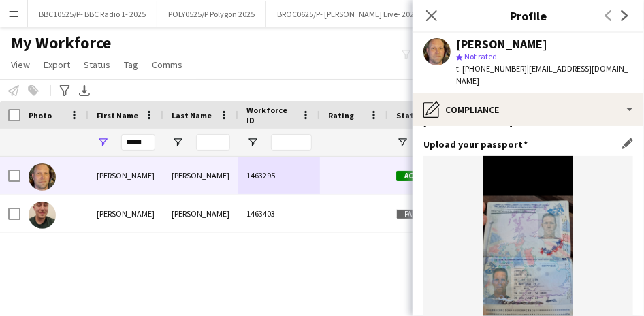
scroll to position [106, 0]
click at [528, 219] on img at bounding box center [529, 255] width 210 height 200
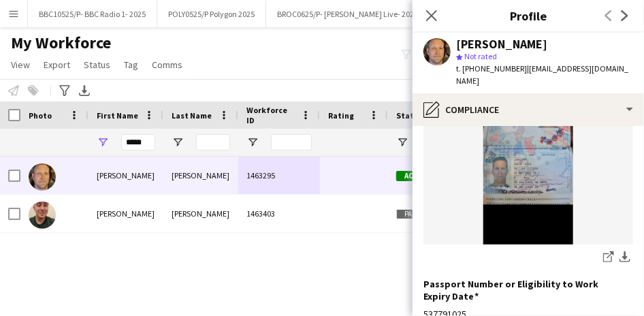
scroll to position [217, 0]
click at [603, 253] on icon at bounding box center [607, 257] width 9 height 9
click at [147, 144] on input "*****" at bounding box center [138, 142] width 34 height 16
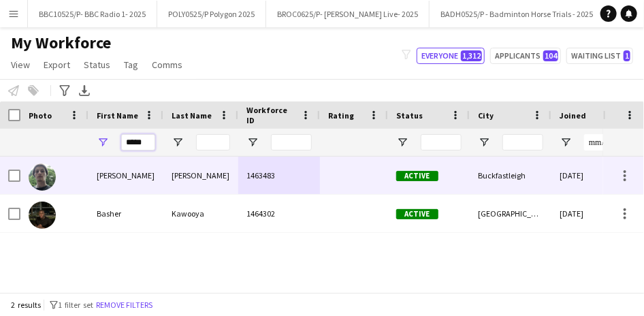
type input "*****"
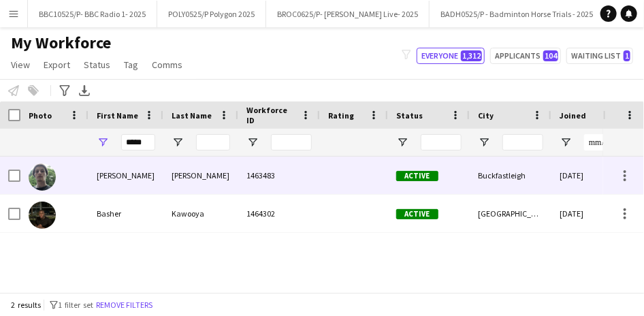
click at [160, 184] on div "[PERSON_NAME]" at bounding box center [126, 175] width 75 height 37
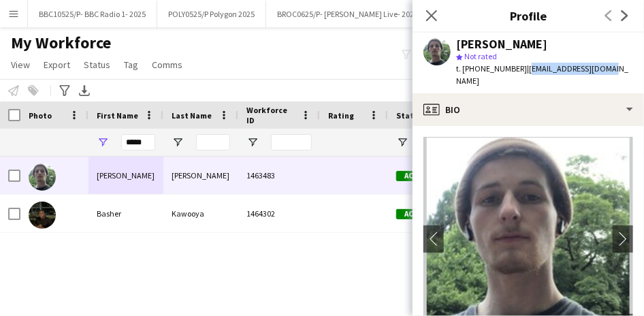
drag, startPoint x: 608, startPoint y: 67, endPoint x: 520, endPoint y: 67, distance: 87.8
click at [520, 67] on div "[PERSON_NAME] star Not rated t. [PHONE_NUMBER] | [EMAIL_ADDRESS][DOMAIN_NAME]" at bounding box center [529, 63] width 232 height 61
copy span "[EMAIL_ADDRESS][DOMAIN_NAME]"
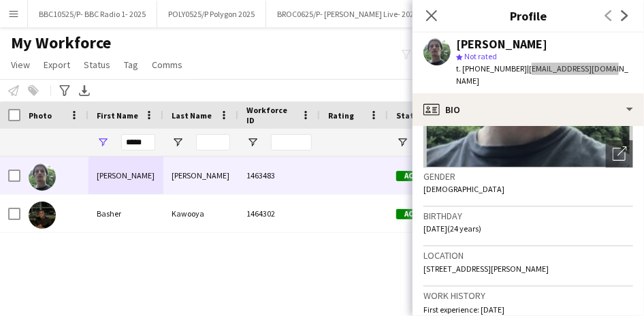
scroll to position [177, 0]
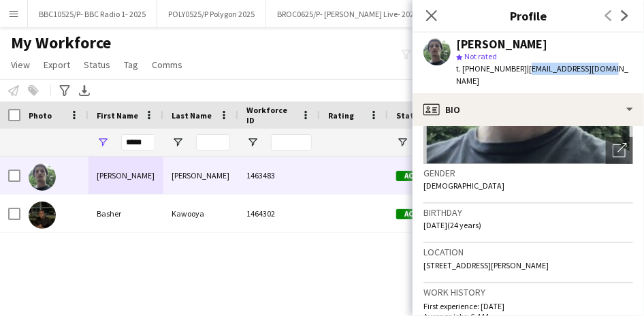
drag, startPoint x: 517, startPoint y: 67, endPoint x: 468, endPoint y: 67, distance: 48.4
click at [468, 67] on div "t. [PHONE_NUMBER] | [EMAIL_ADDRESS][DOMAIN_NAME]" at bounding box center [544, 75] width 177 height 25
copy span "447871045277"
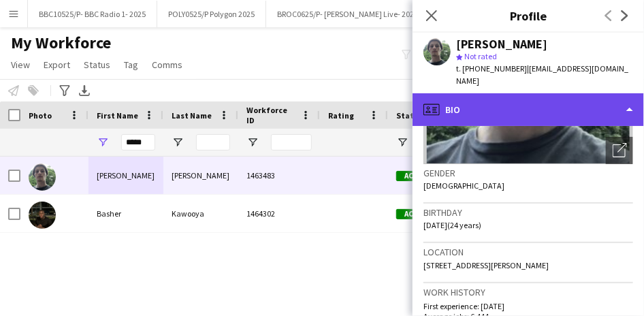
click at [539, 100] on div "profile Bio" at bounding box center [529, 109] width 232 height 33
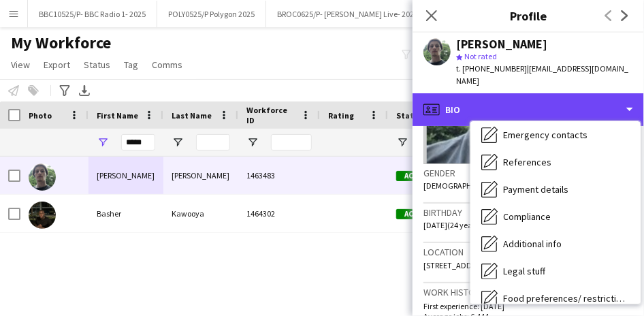
scroll to position [125, 0]
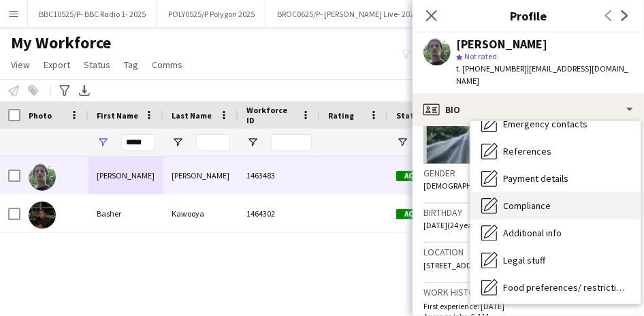
click at [529, 200] on span "Compliance" at bounding box center [527, 206] width 48 height 12
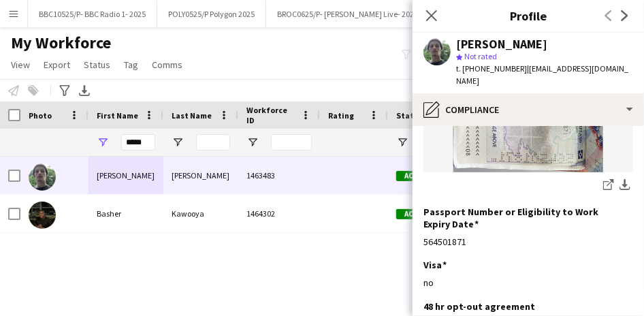
scroll to position [153, 0]
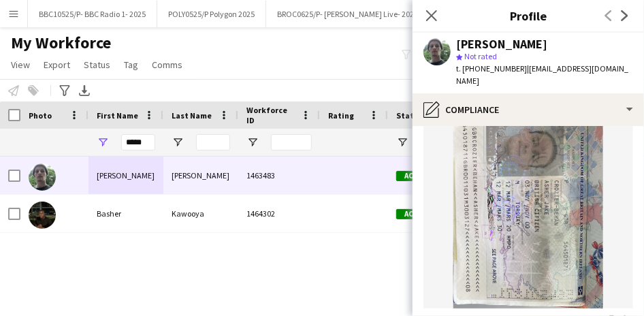
click at [512, 188] on img at bounding box center [529, 209] width 210 height 200
click at [518, 184] on img at bounding box center [529, 209] width 210 height 200
